Goal: Transaction & Acquisition: Purchase product/service

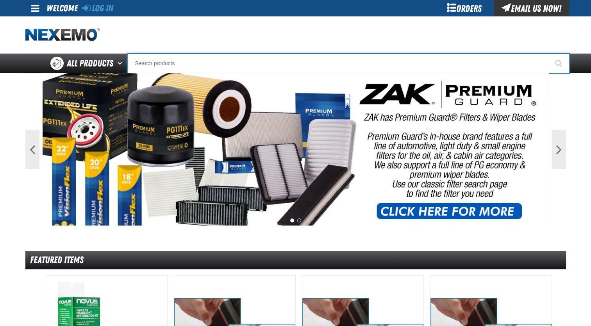
click at [157, 56] on input "Search" at bounding box center [349, 64] width 442 height 20
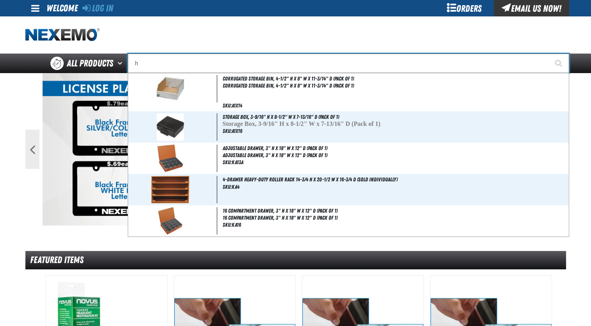
type input "he"
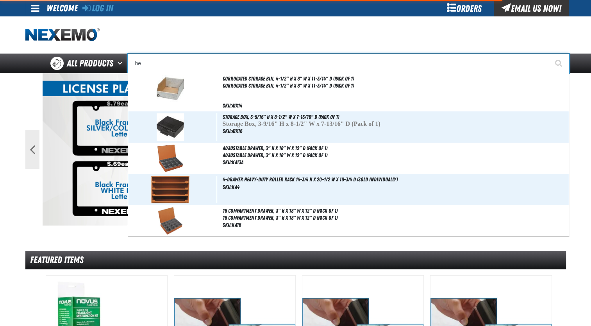
type input "heATED"
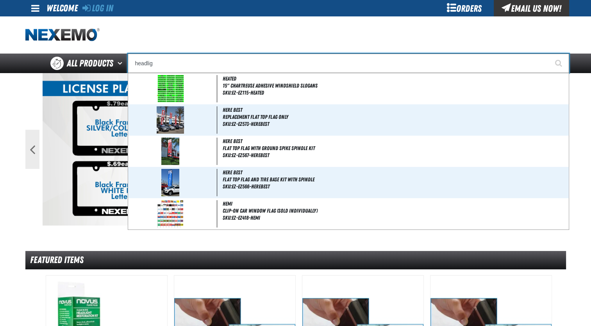
type input "headligh"
type input "headlight Adjuster Pivot (25 per pack)"
type input "headlight"
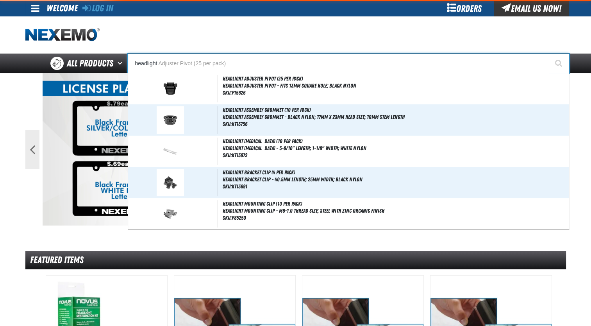
type input "headlight Retainer (10 per pack)"
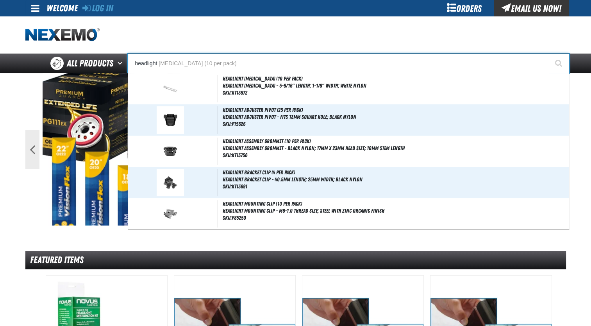
type input "headligh"
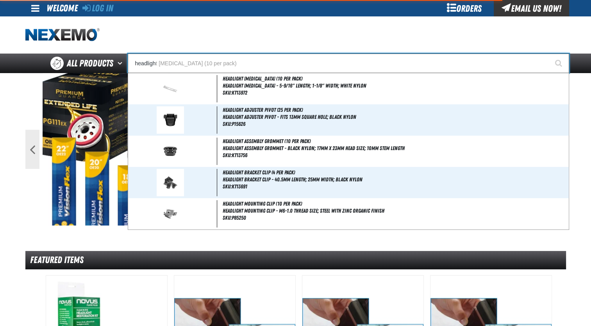
type input "headlight Adjuster Pivot (25 per pack)"
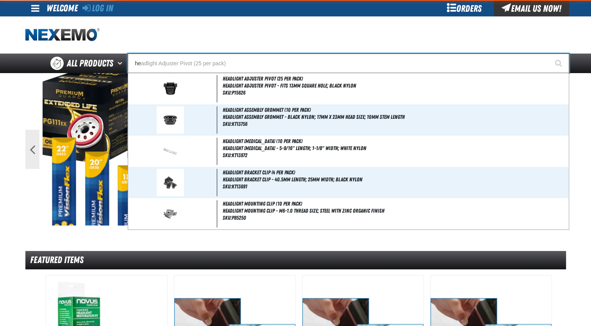
type input "h"
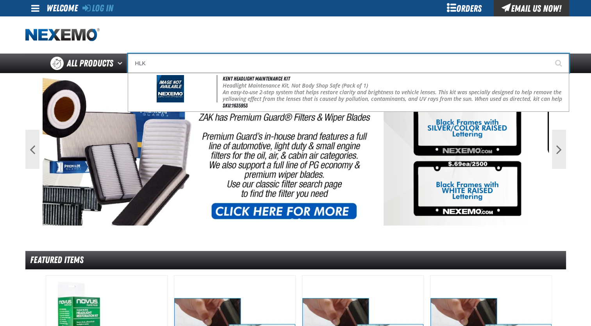
type input "HLK"
click at [550, 54] on button "Start Searching" at bounding box center [560, 64] width 20 height 20
